Goal: Information Seeking & Learning: Learn about a topic

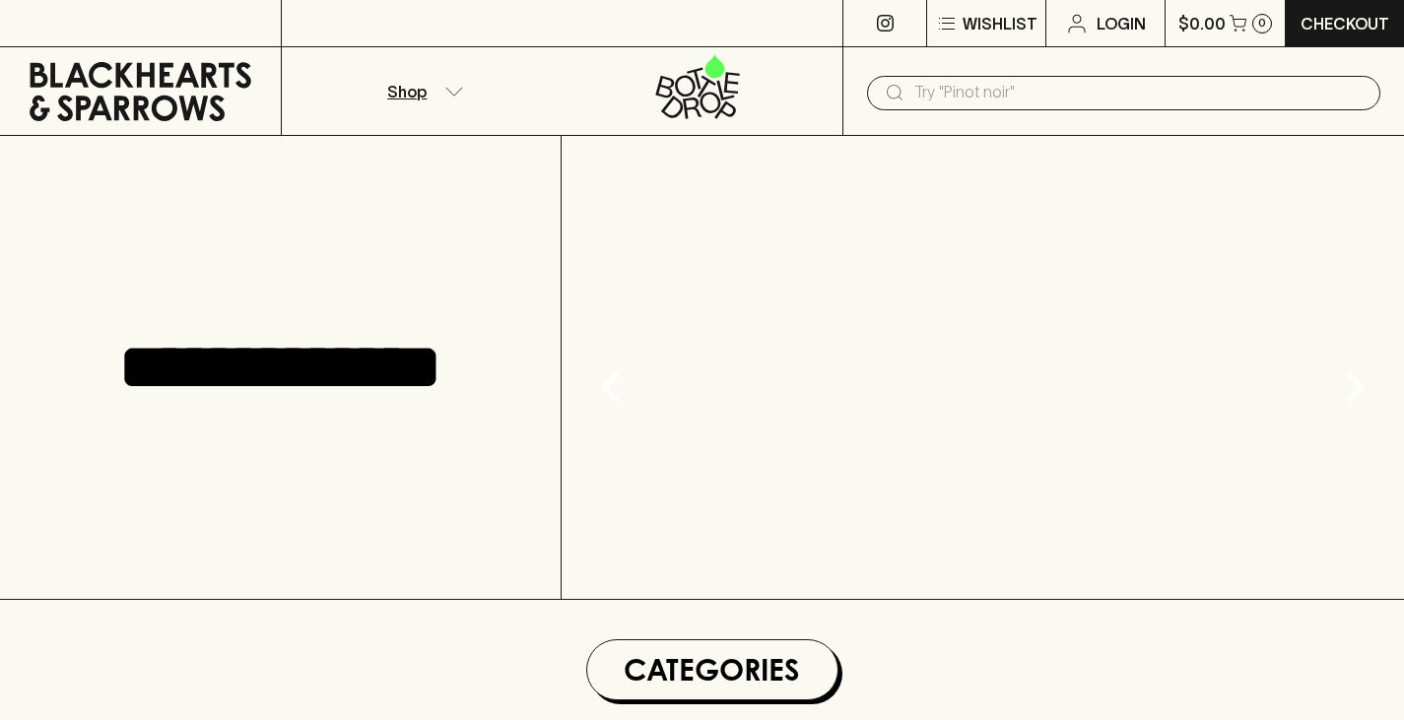
click at [440, 92] on button "Shop" at bounding box center [422, 91] width 281 height 88
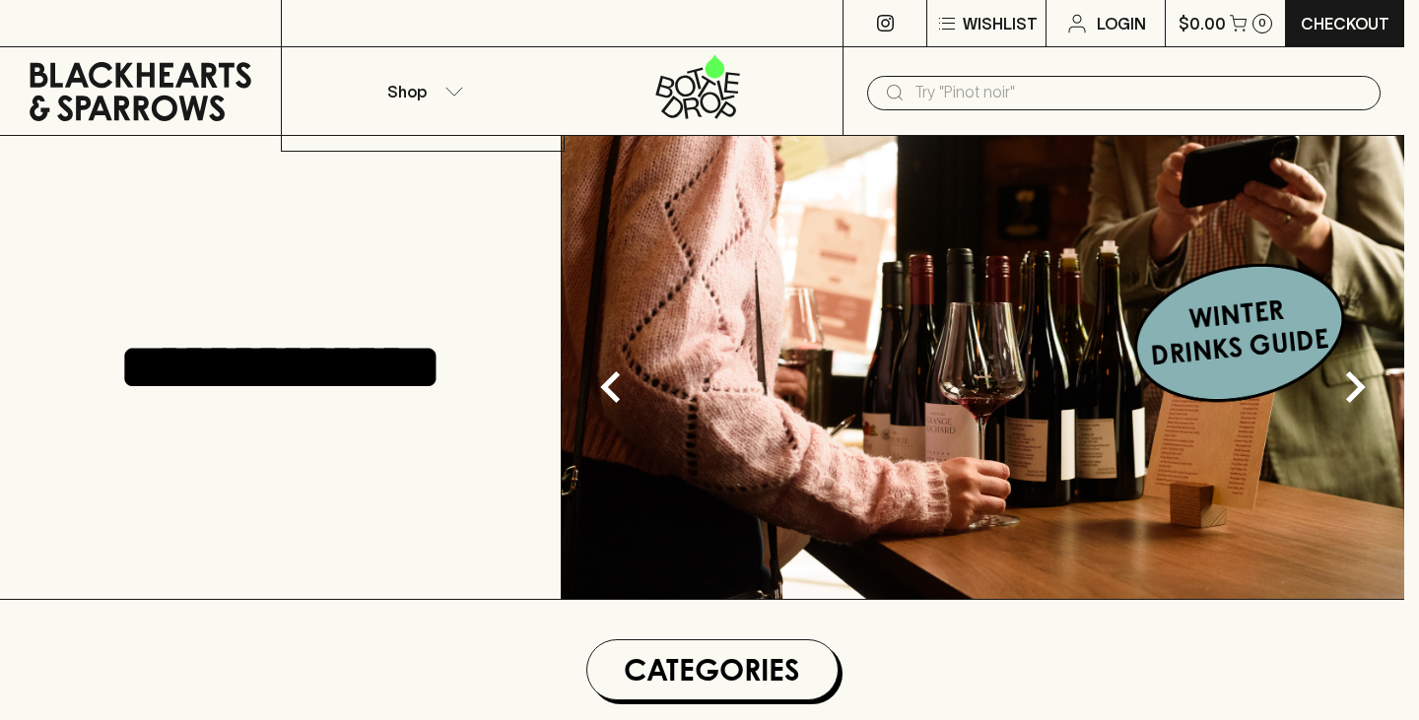
click at [450, 97] on div at bounding box center [709, 360] width 1419 height 720
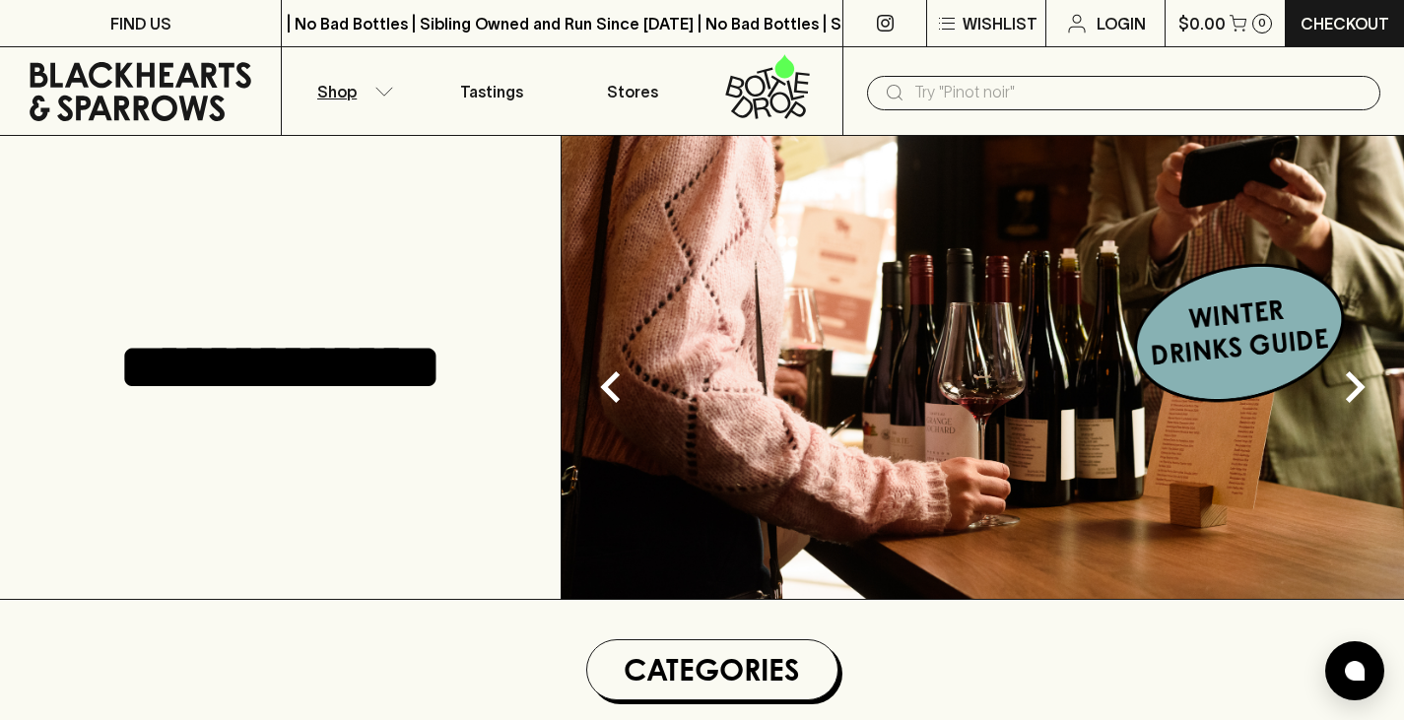
click at [356, 89] on button "Shop" at bounding box center [352, 91] width 140 height 88
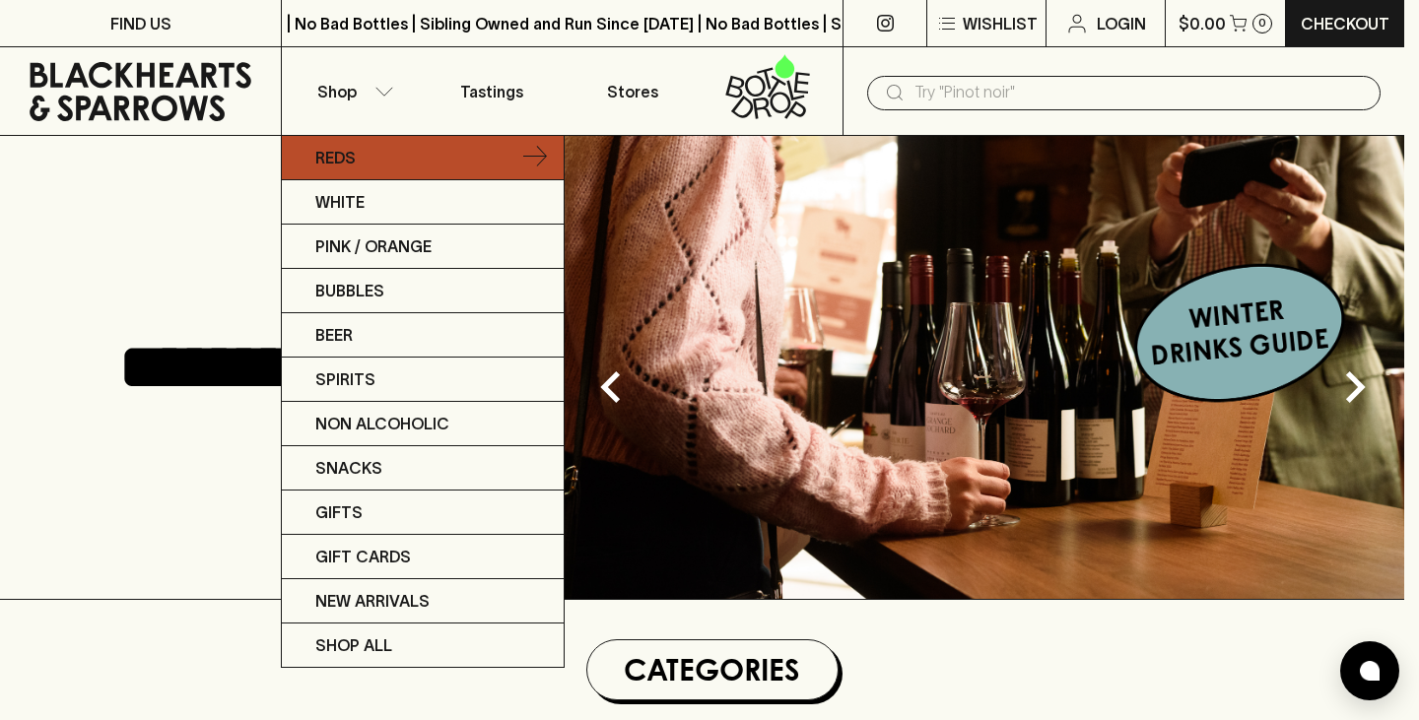
click at [354, 152] on p "Reds" at bounding box center [335, 158] width 40 height 24
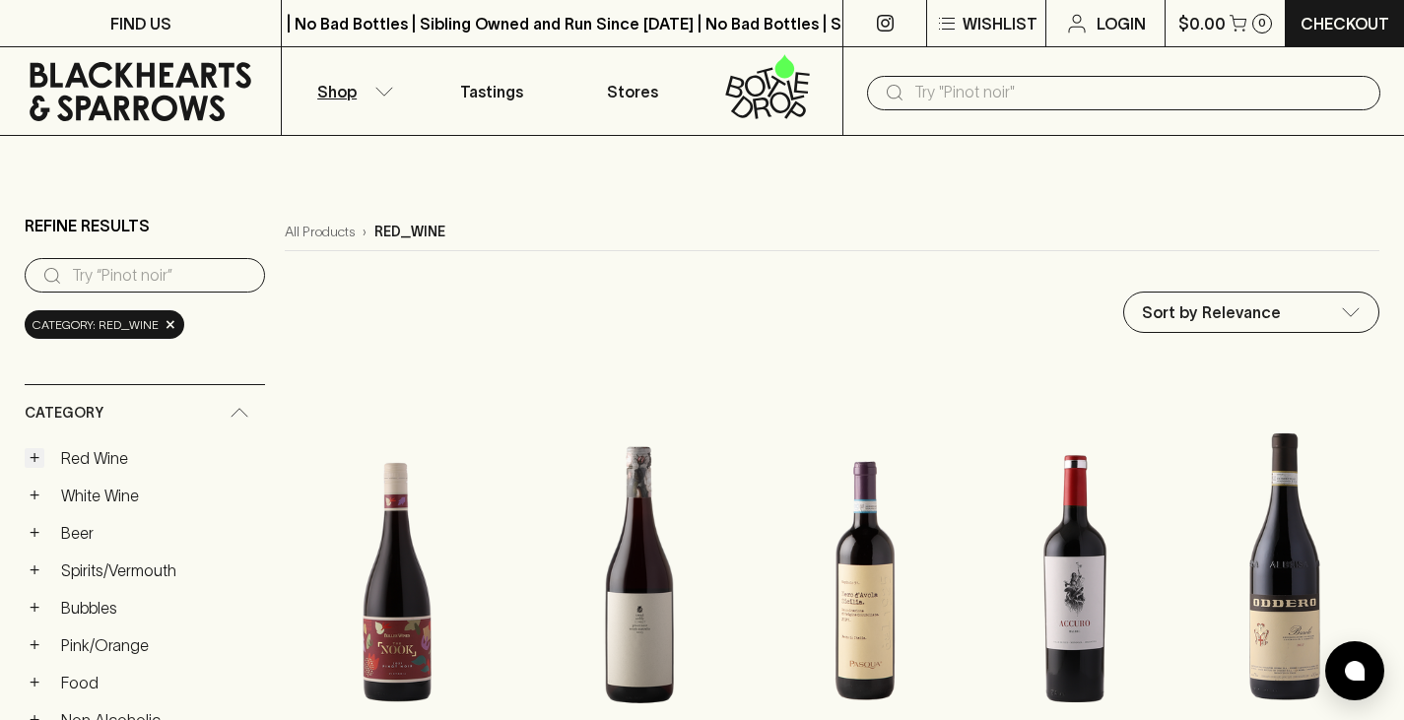
click at [25, 452] on button "+" at bounding box center [35, 458] width 20 height 20
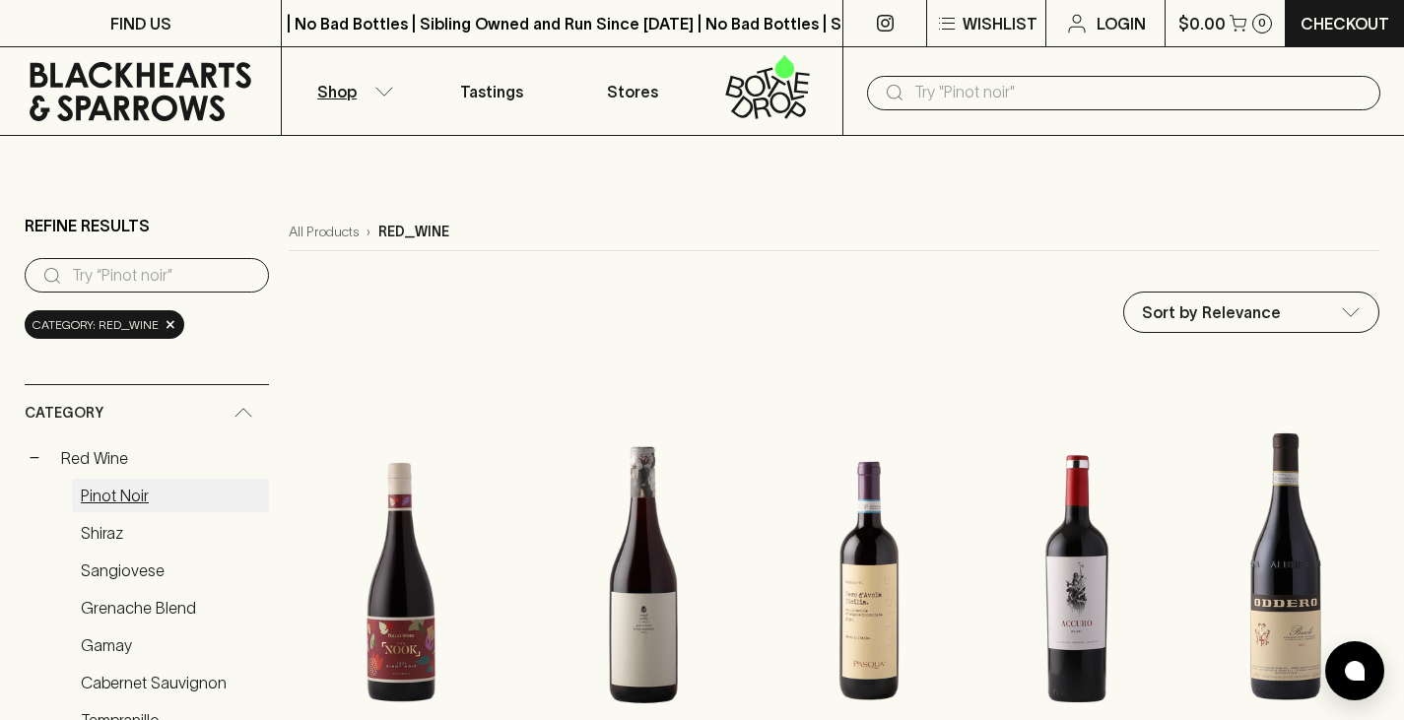
click at [114, 498] on link "Pinot Noir" at bounding box center [170, 495] width 197 height 33
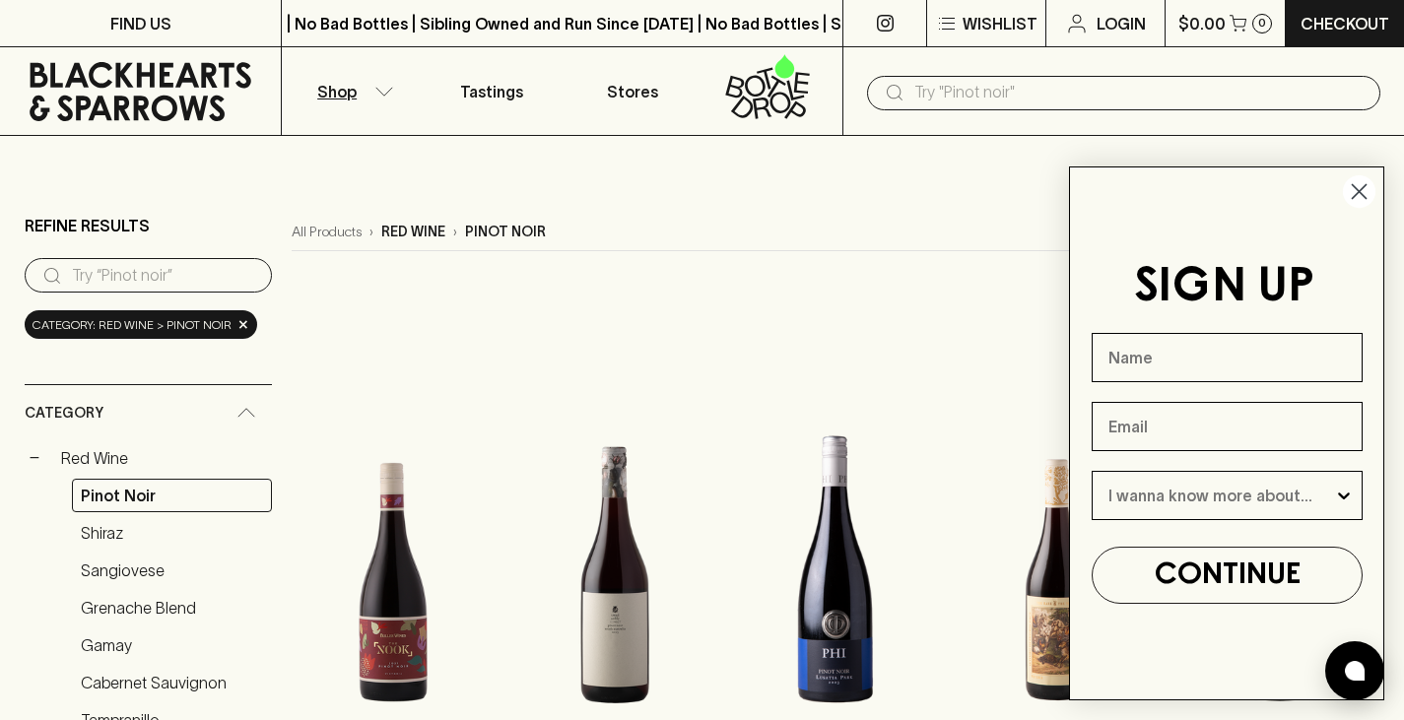
click at [1369, 191] on circle "Close dialog" at bounding box center [1359, 191] width 33 height 33
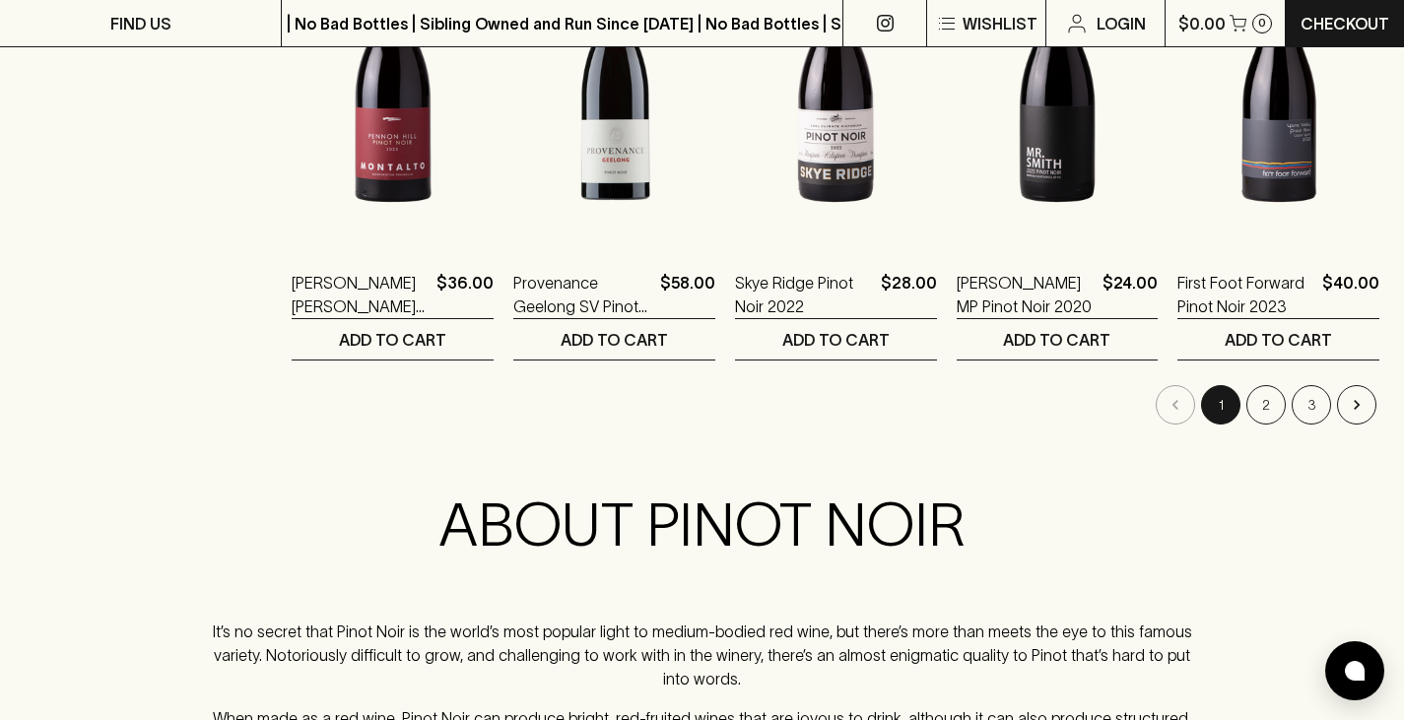
scroll to position [2077, 0]
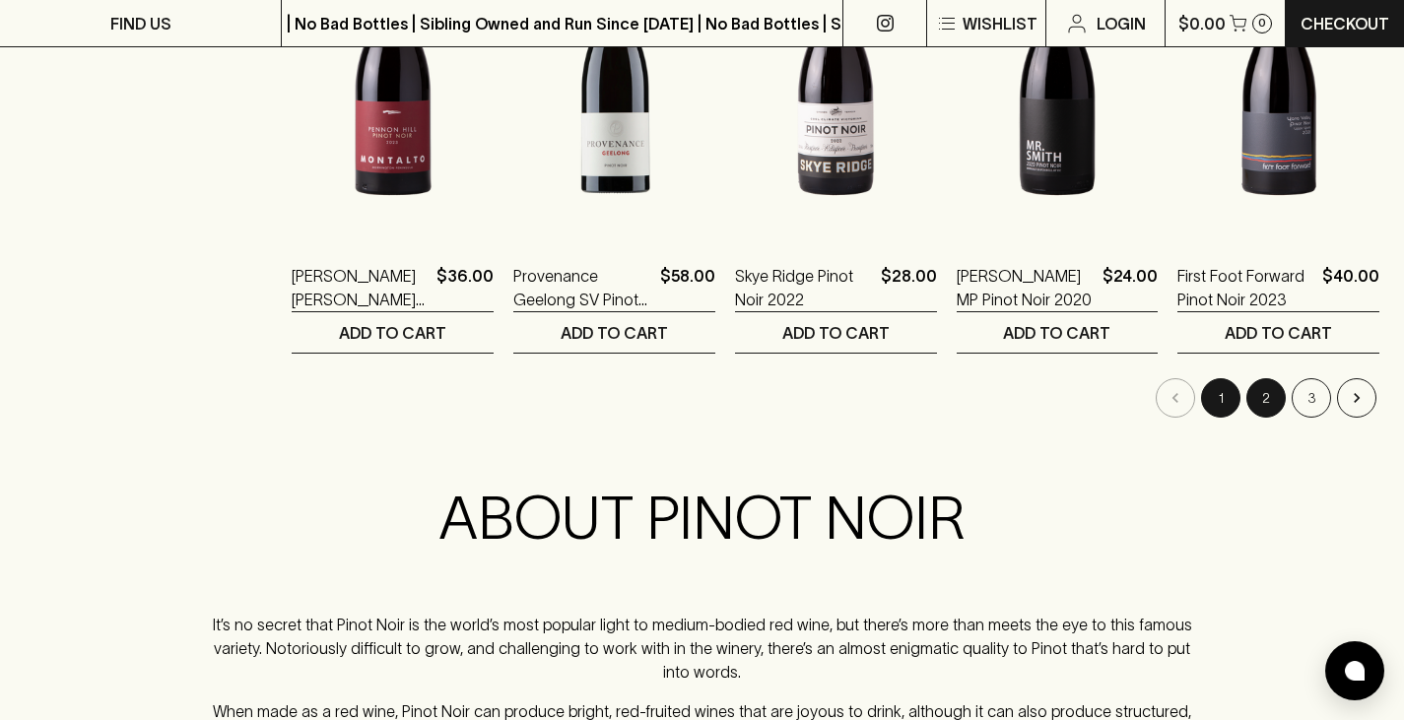
click at [1264, 397] on button "2" at bounding box center [1265, 397] width 39 height 39
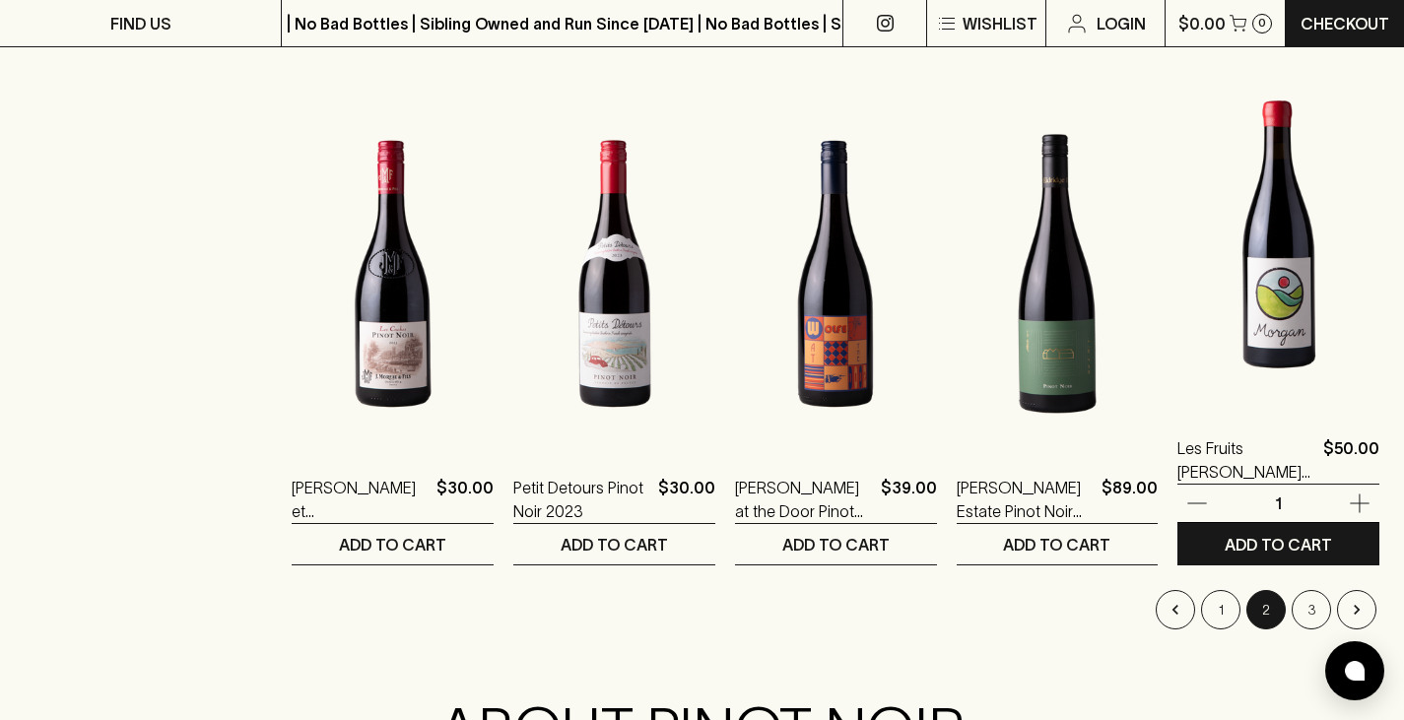
scroll to position [1936, 0]
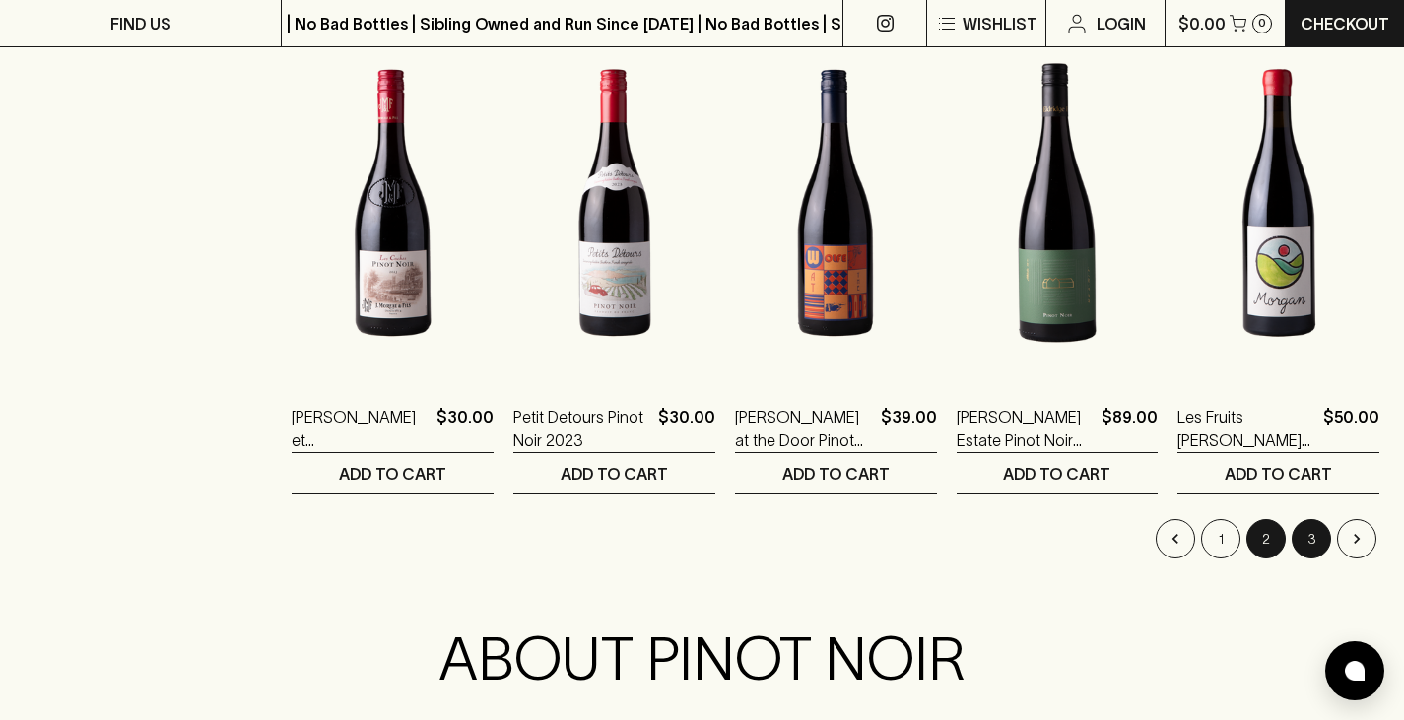
click at [1309, 530] on button "3" at bounding box center [1311, 538] width 39 height 39
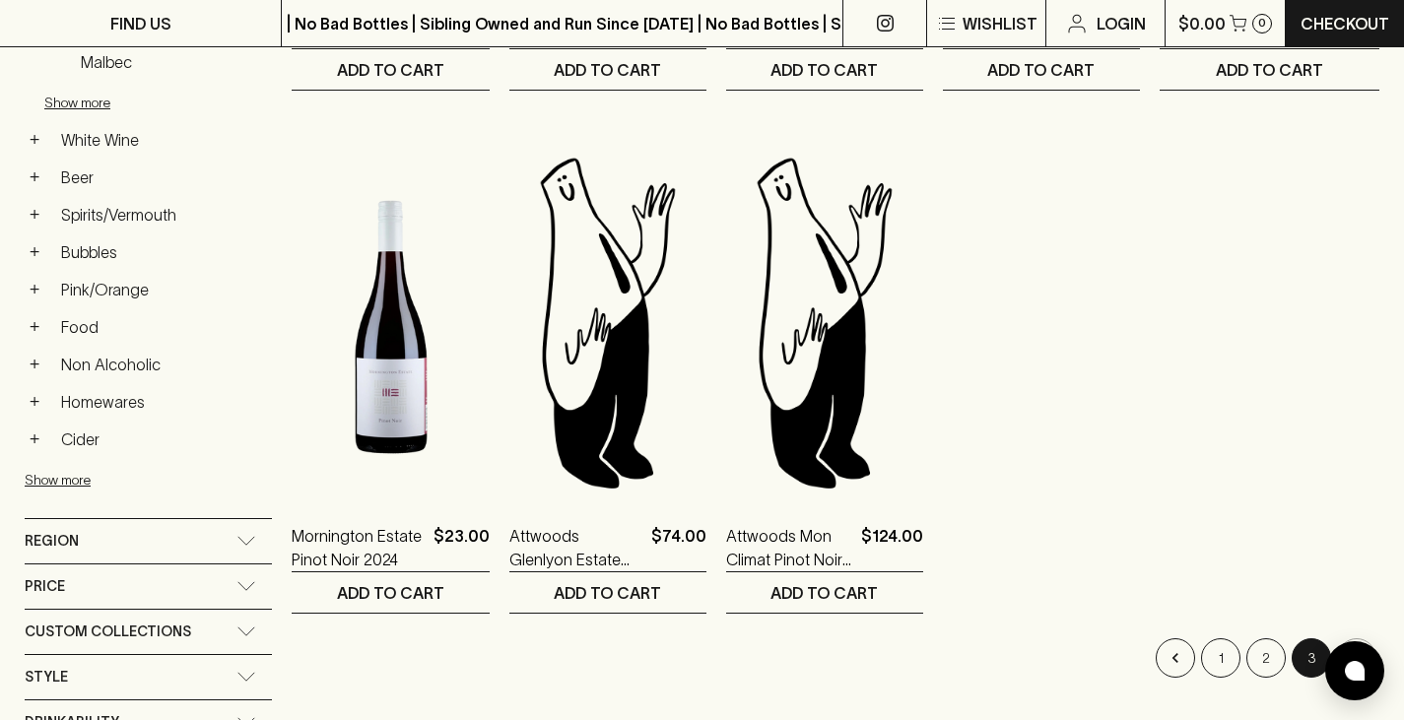
scroll to position [783, 0]
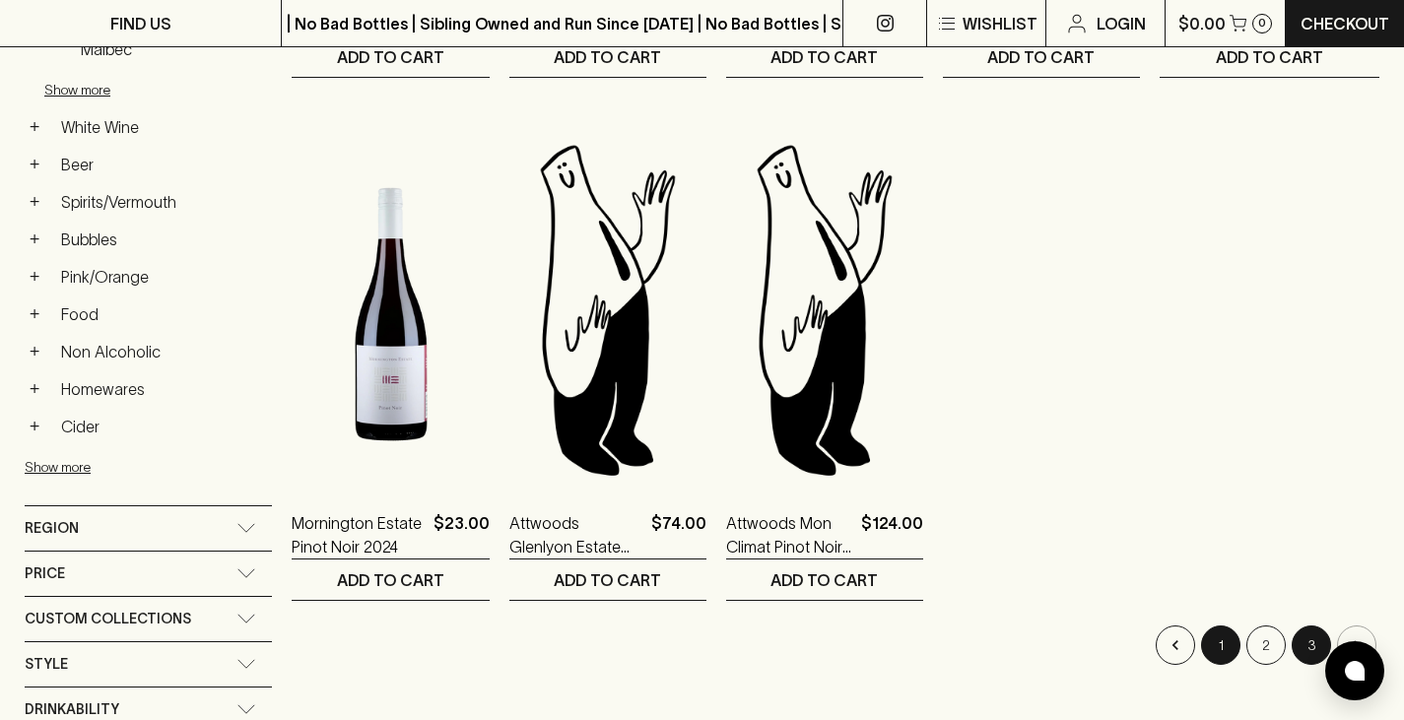
click at [1223, 654] on button "1" at bounding box center [1220, 645] width 39 height 39
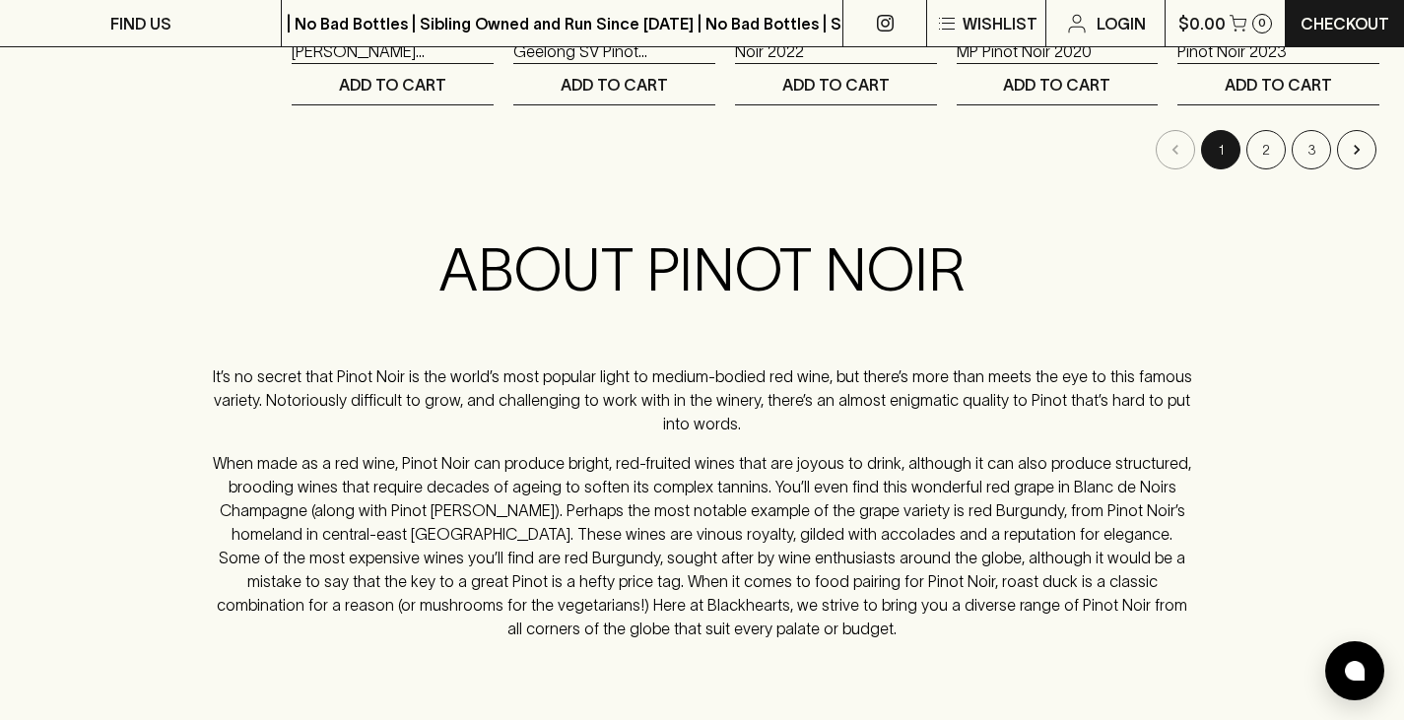
scroll to position [2324, 0]
